Goal: Book appointment/travel/reservation

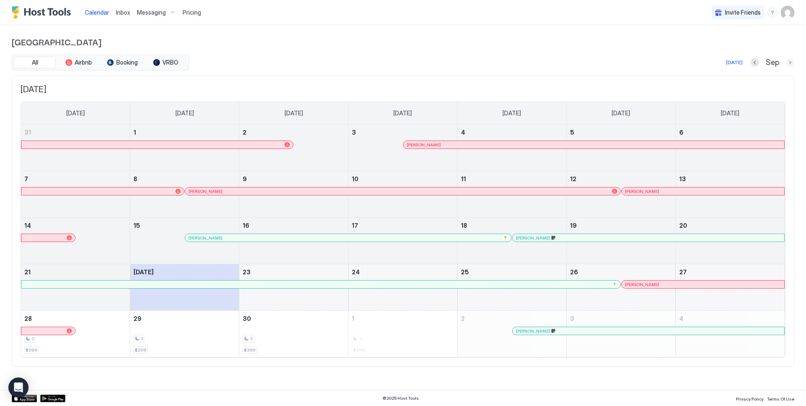
click at [791, 63] on button "Next month" at bounding box center [790, 62] width 8 height 8
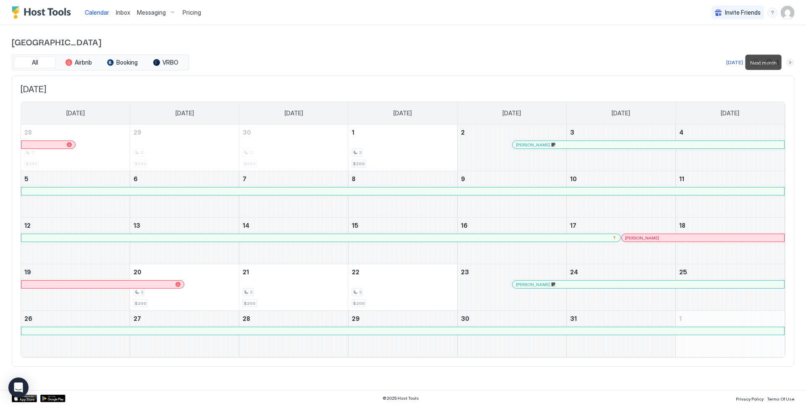
click at [789, 63] on button "Next month" at bounding box center [790, 62] width 8 height 8
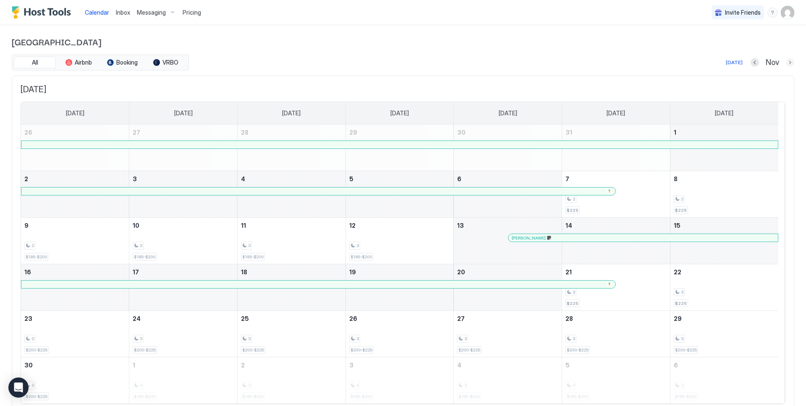
click at [786, 64] on button "Next month" at bounding box center [790, 62] width 8 height 8
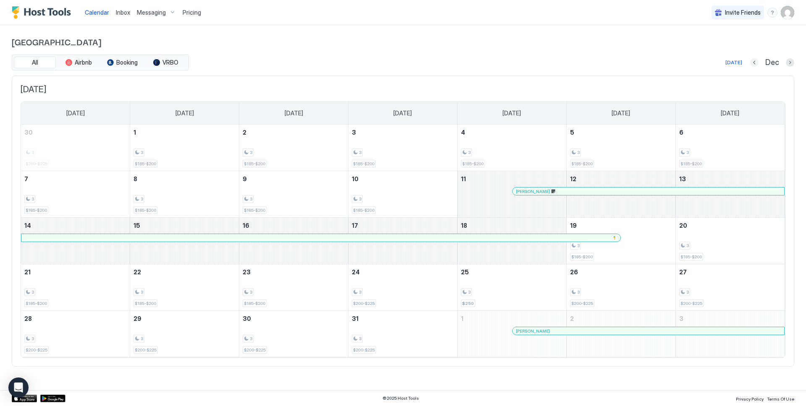
click at [753, 61] on button "Previous month" at bounding box center [754, 62] width 8 height 8
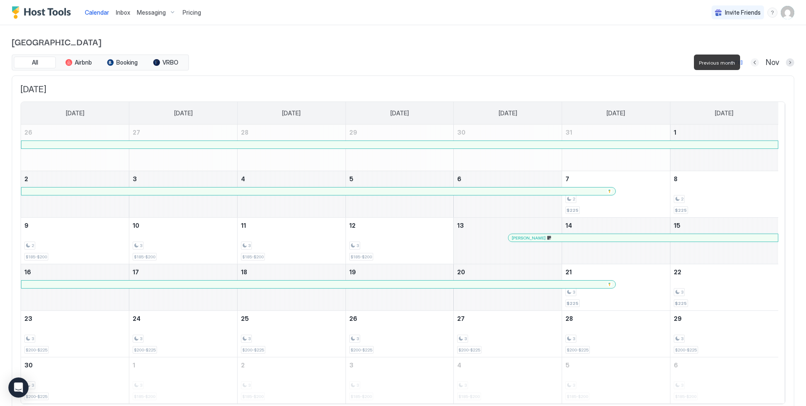
click at [750, 62] on button "Previous month" at bounding box center [754, 62] width 8 height 8
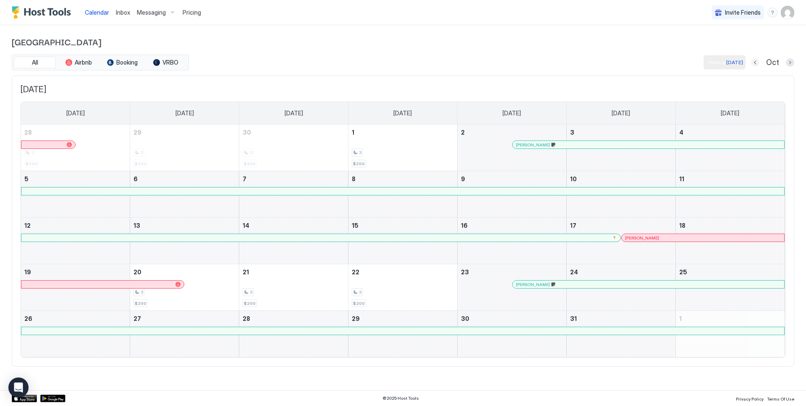
click at [753, 61] on button "Previous month" at bounding box center [755, 62] width 8 height 8
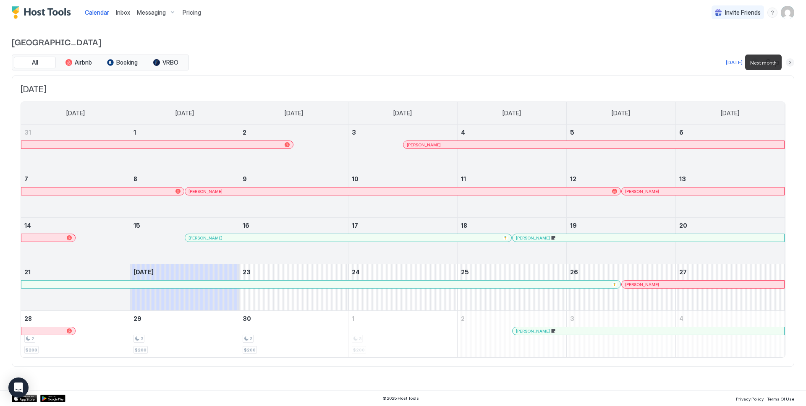
click at [787, 60] on button "Next month" at bounding box center [790, 62] width 8 height 8
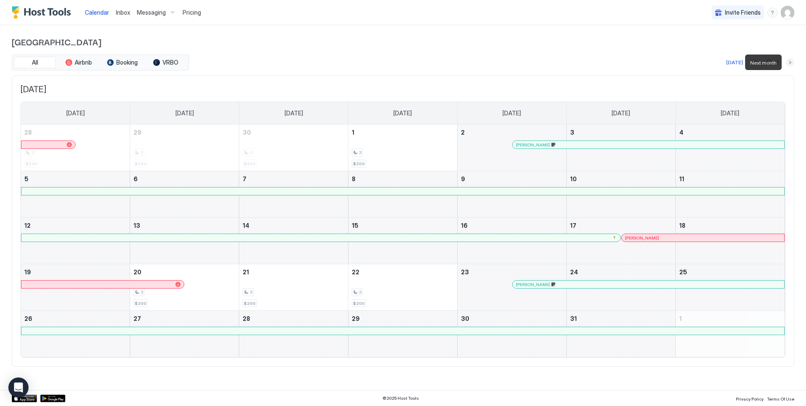
click at [788, 60] on button "Next month" at bounding box center [790, 62] width 8 height 8
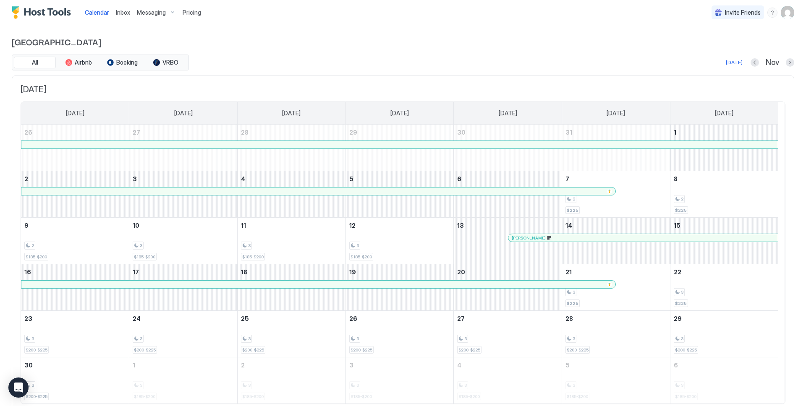
click at [788, 60] on div "[GEOGRAPHIC_DATA] All Airbnb Booking VRBO [DATE] Nov [DATE] [DATE] [DATE] [DATE…" at bounding box center [403, 224] width 806 height 398
click at [786, 61] on button "Next month" at bounding box center [790, 62] width 8 height 8
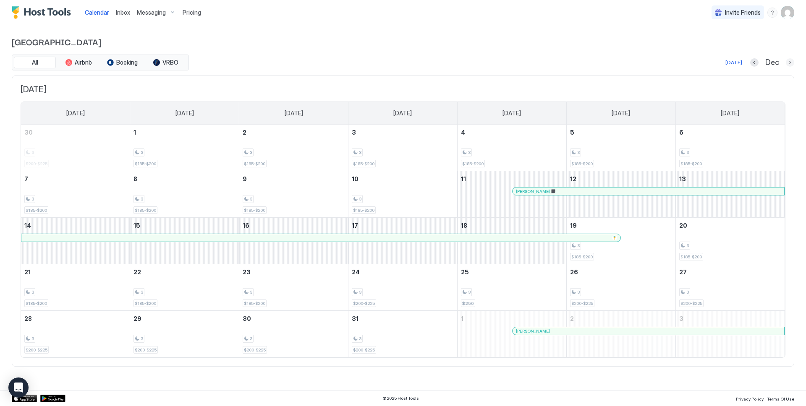
click at [787, 62] on button "Next month" at bounding box center [790, 62] width 8 height 8
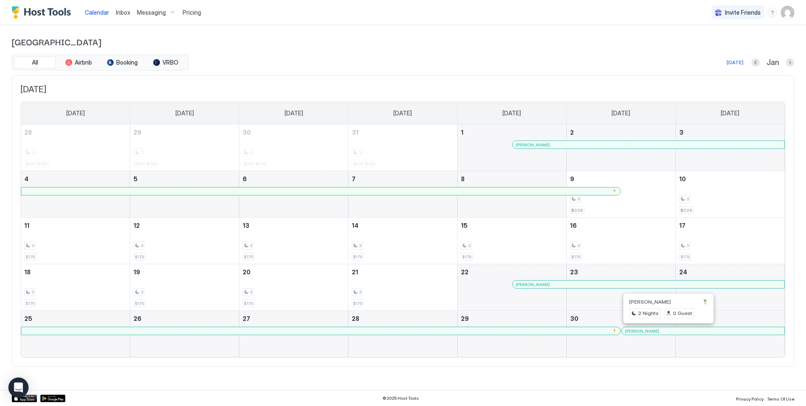
click at [667, 331] on div at bounding box center [666, 331] width 7 height 7
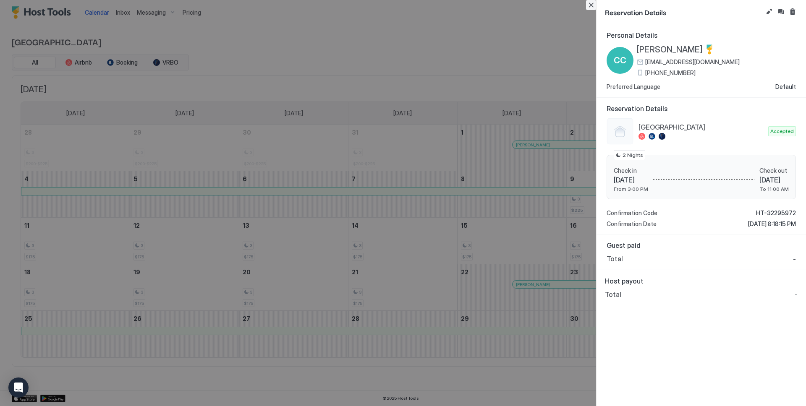
click at [589, 7] on button "Close" at bounding box center [591, 5] width 10 height 10
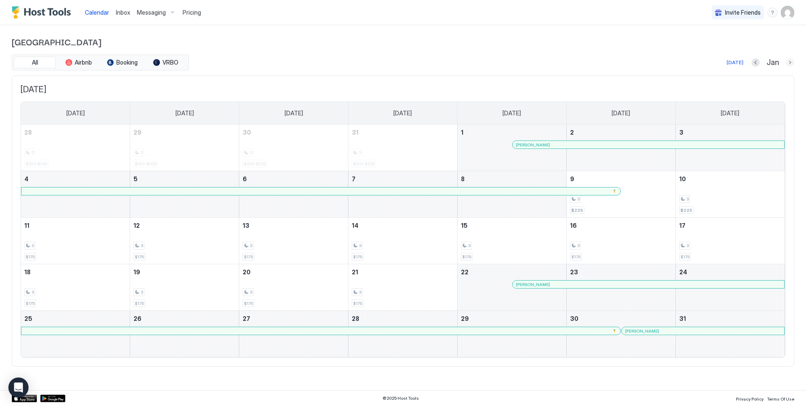
click at [791, 62] on button "Next month" at bounding box center [790, 62] width 8 height 8
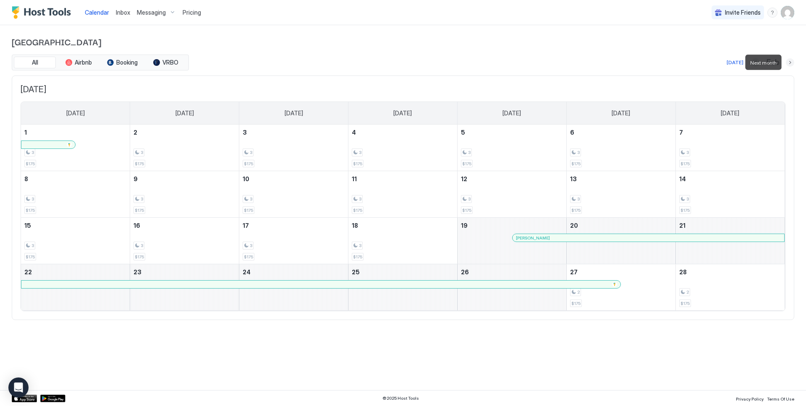
click at [790, 63] on button "Next month" at bounding box center [790, 62] width 8 height 8
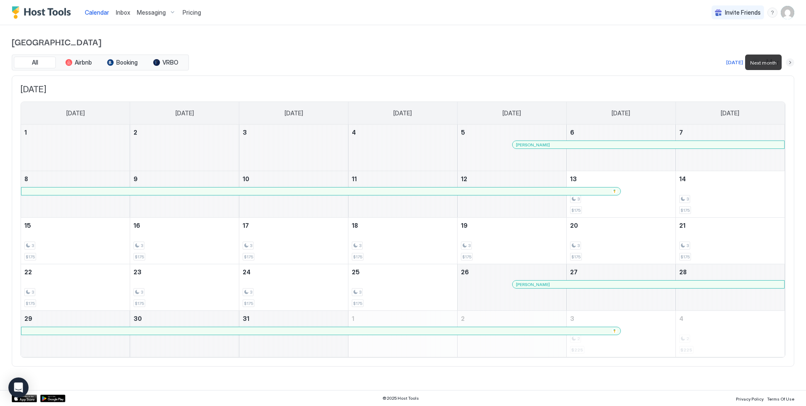
click at [790, 63] on button "Next month" at bounding box center [790, 62] width 8 height 8
